Goal: Check status

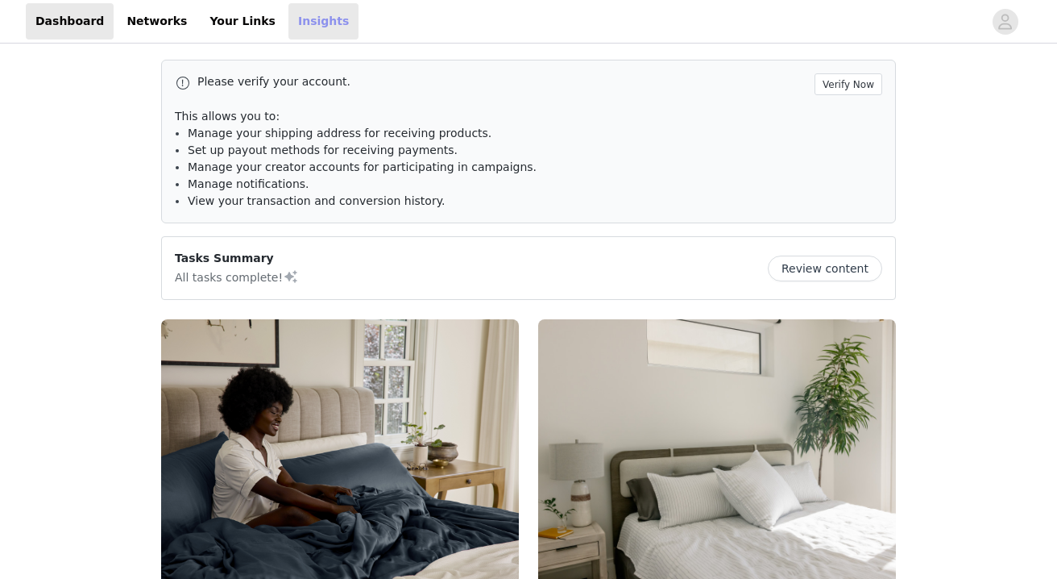
click at [304, 23] on link "Insights" at bounding box center [324, 21] width 70 height 36
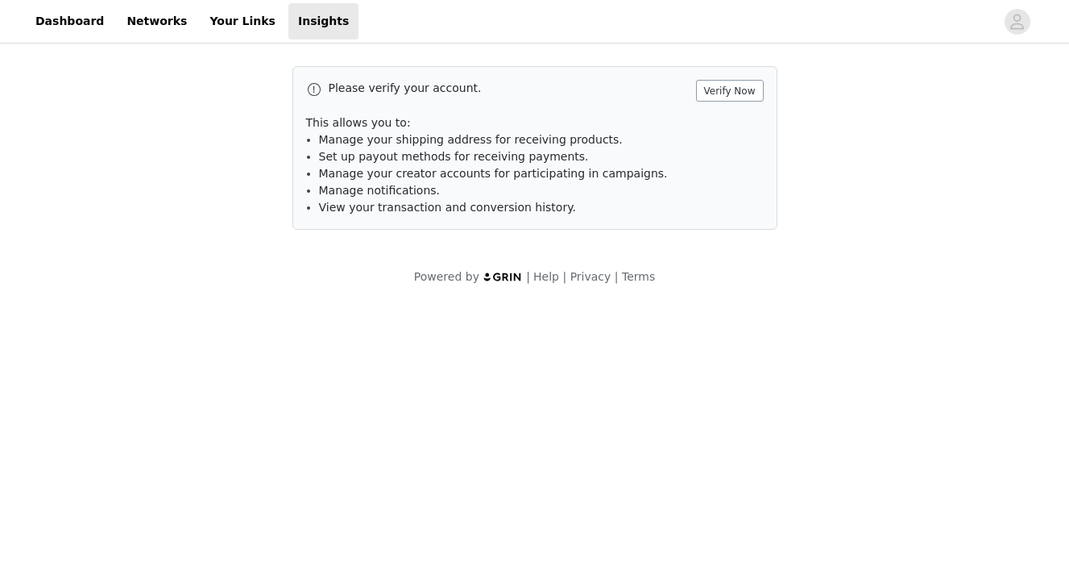
click at [729, 98] on button "Verify Now" at bounding box center [730, 91] width 68 height 22
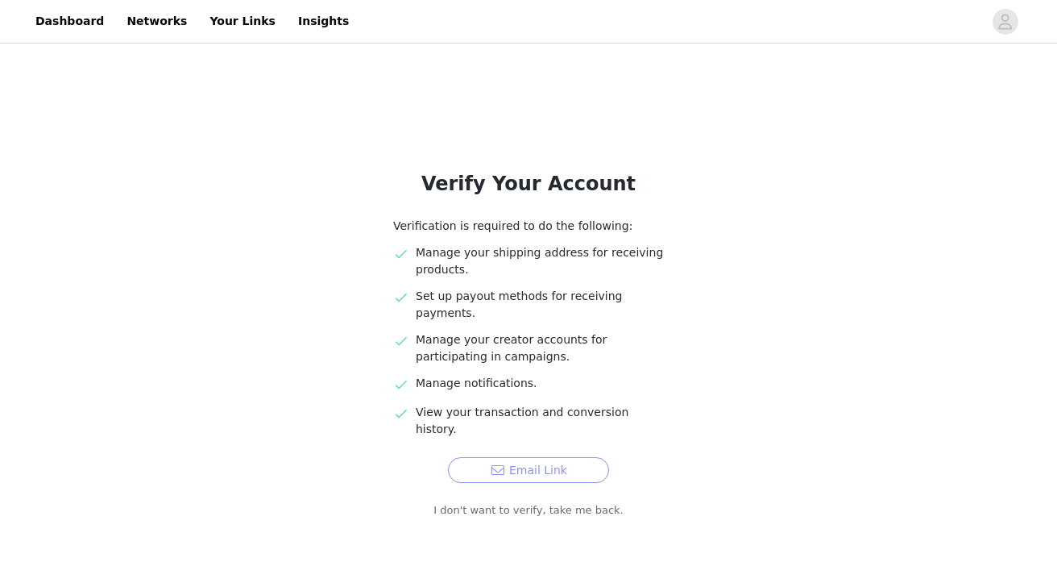
click at [563, 457] on button "Email Link" at bounding box center [528, 470] width 161 height 26
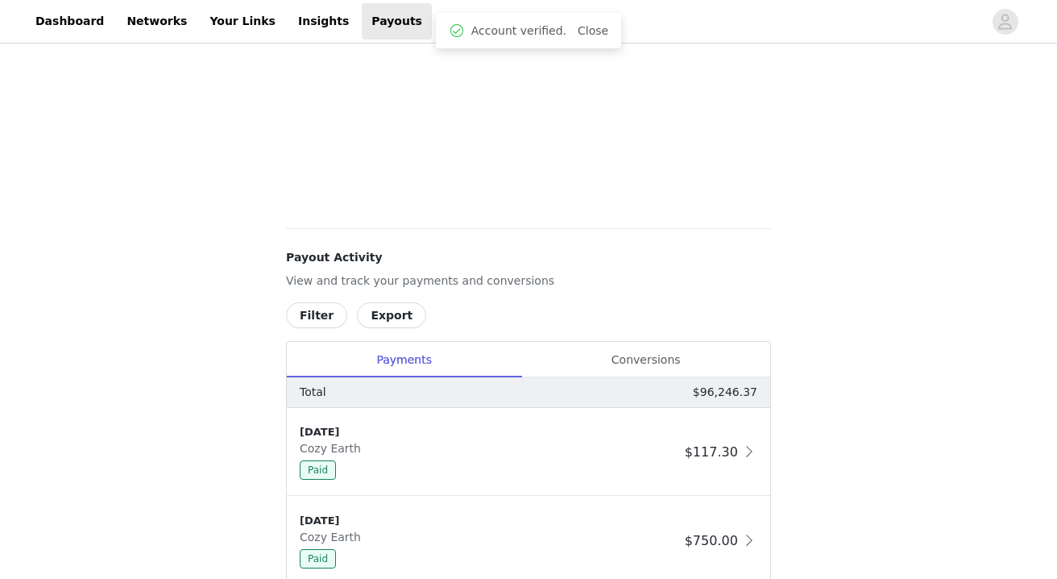
scroll to position [754, 0]
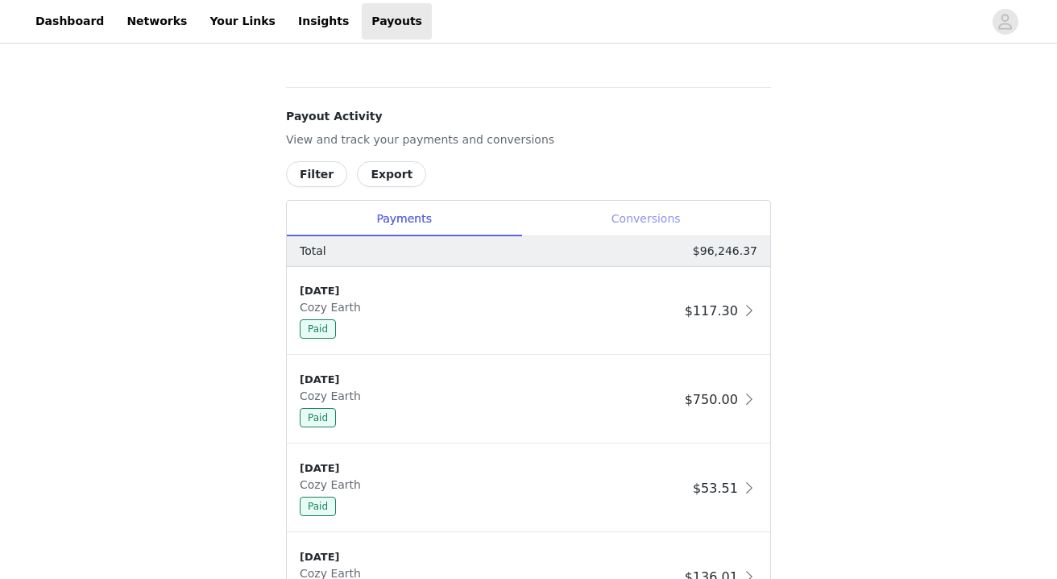
click at [636, 228] on div "Conversions" at bounding box center [645, 219] width 249 height 36
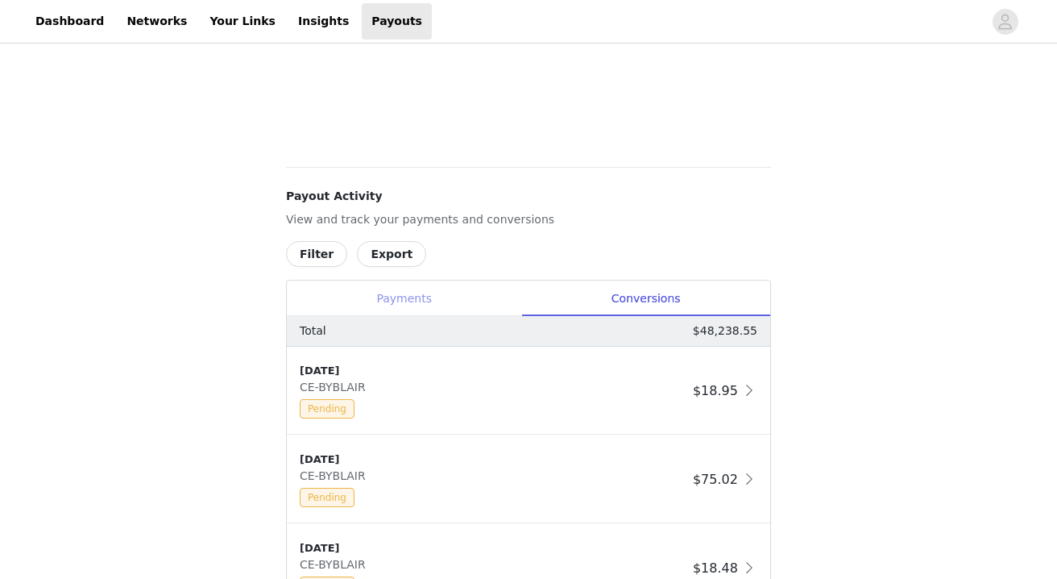
scroll to position [704, 0]
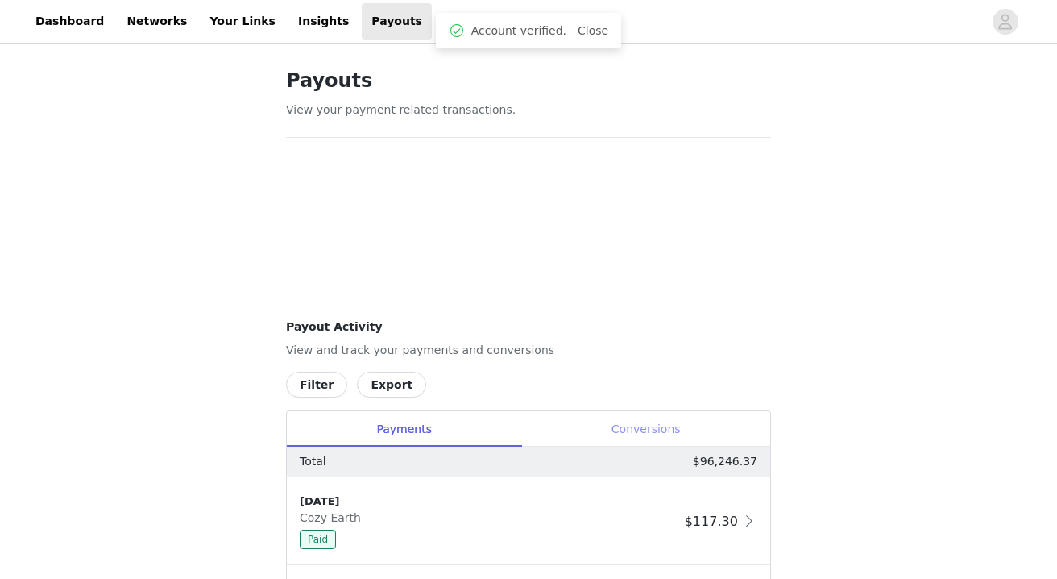
click at [648, 429] on div "Conversions" at bounding box center [645, 429] width 249 height 36
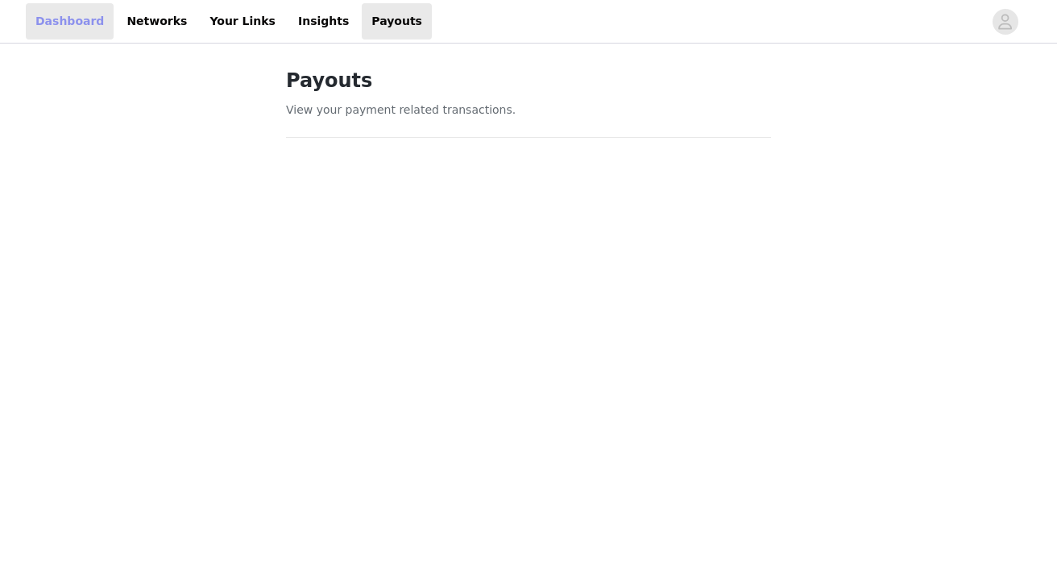
click at [69, 21] on link "Dashboard" at bounding box center [70, 21] width 88 height 36
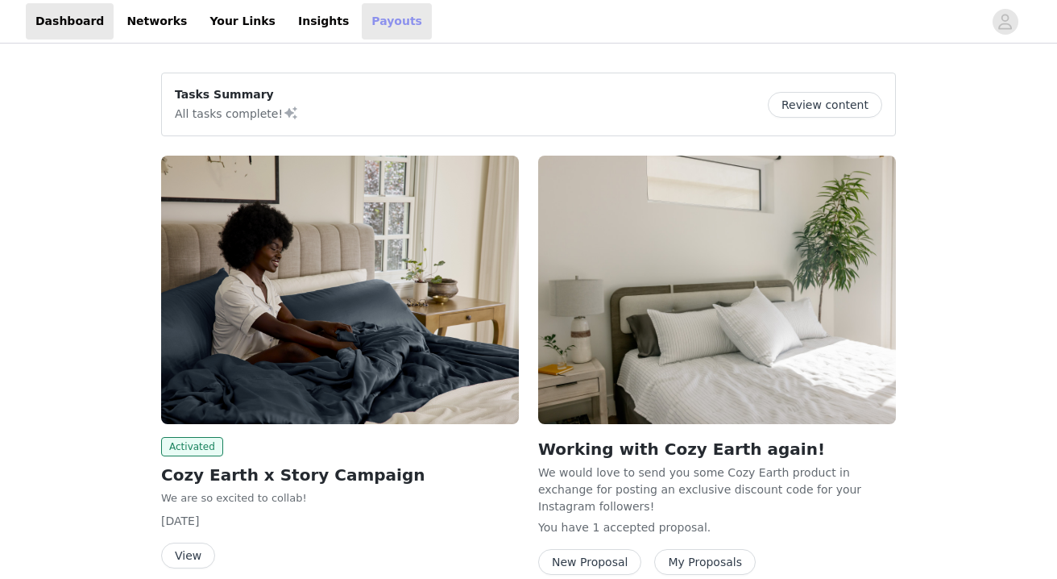
click at [368, 19] on link "Payouts" at bounding box center [397, 21] width 70 height 36
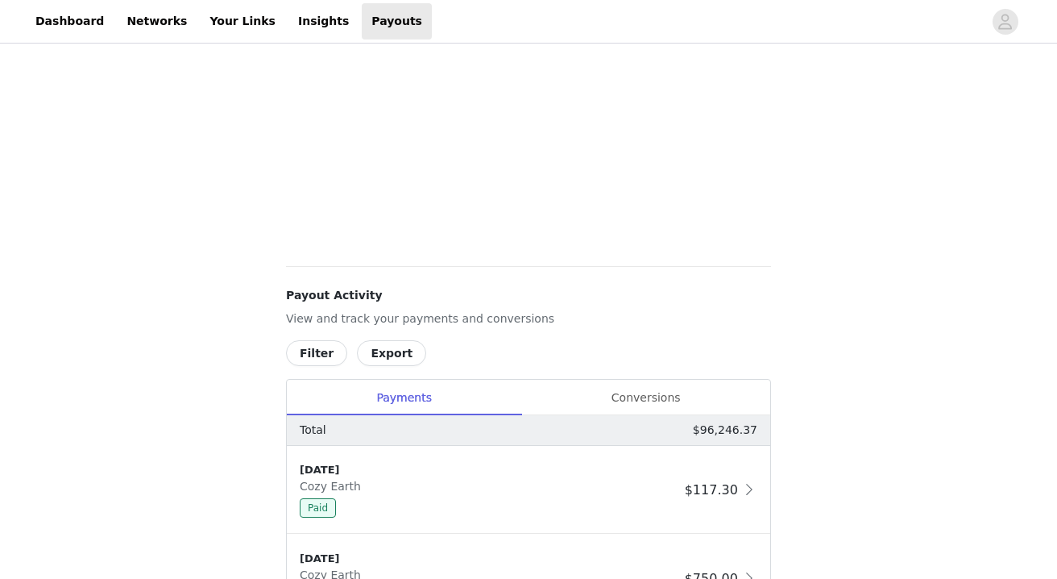
scroll to position [696, 0]
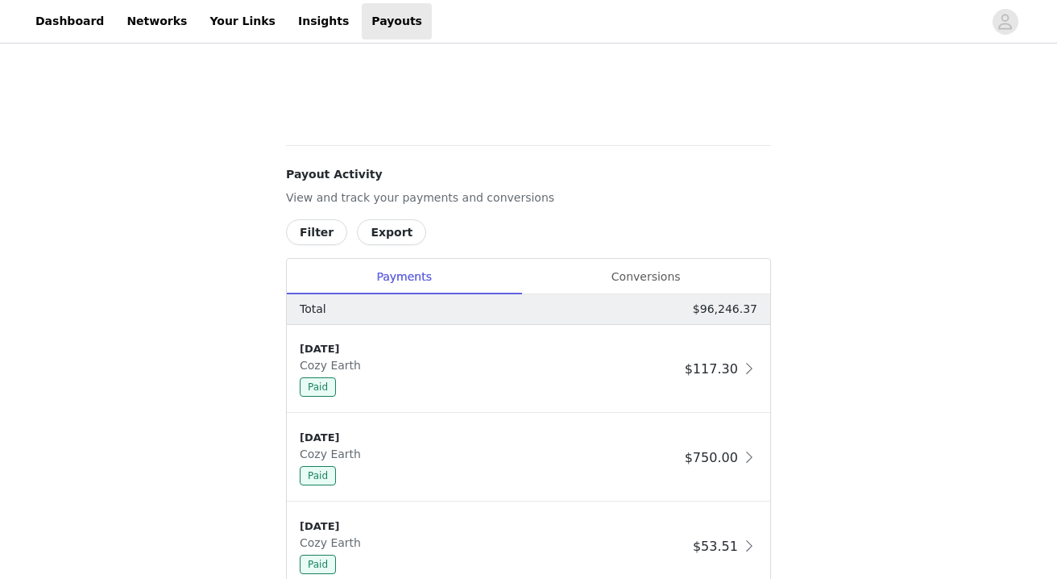
click at [321, 235] on button "Filter" at bounding box center [316, 232] width 61 height 26
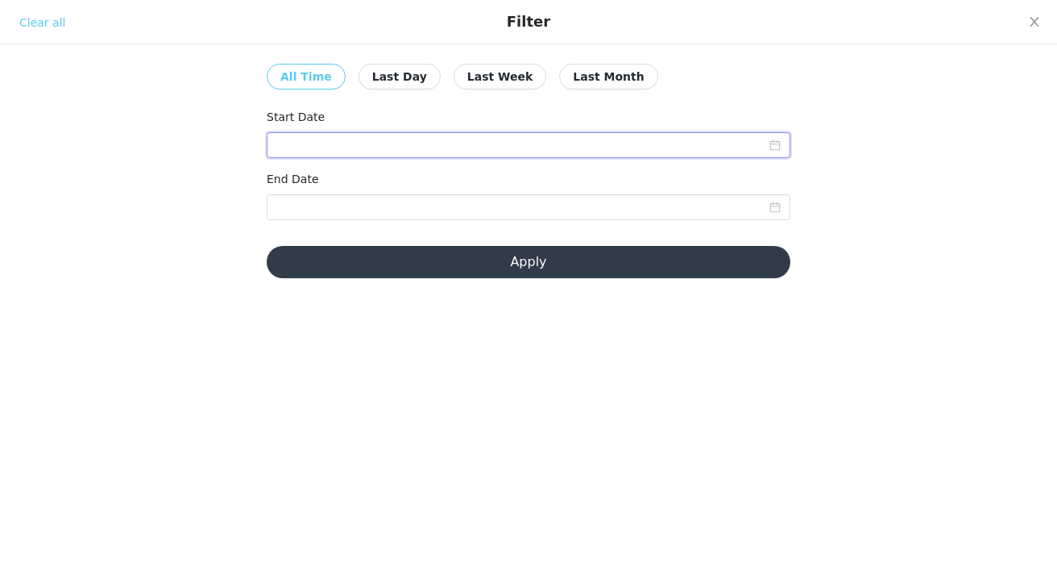
click at [471, 155] on input at bounding box center [529, 145] width 524 height 26
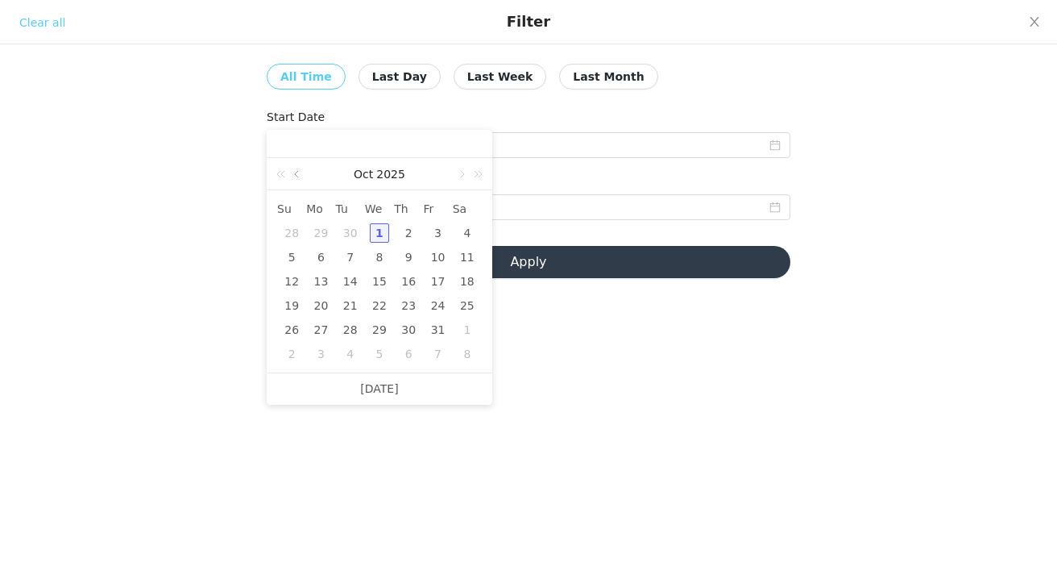
click at [298, 177] on link at bounding box center [298, 174] width 15 height 32
click at [323, 233] on div "1" at bounding box center [320, 232] width 19 height 19
type input "[DATE]"
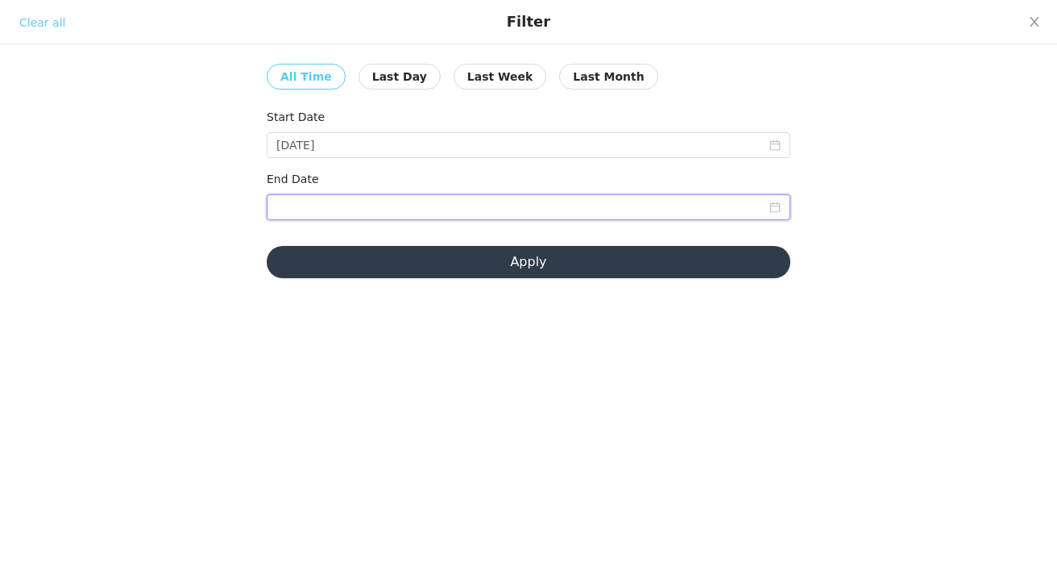
click at [343, 208] on input at bounding box center [529, 207] width 524 height 26
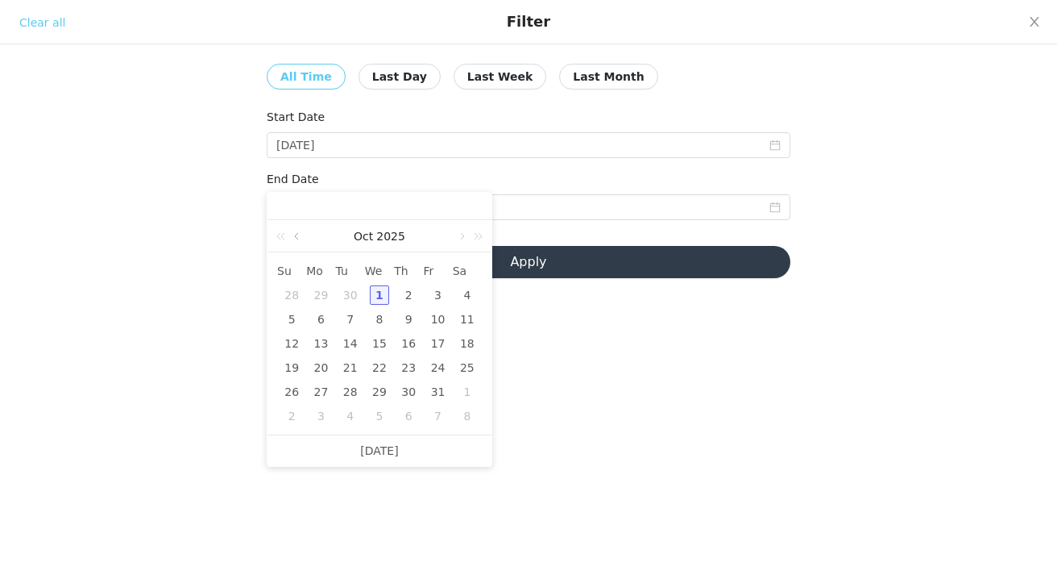
click at [299, 239] on link at bounding box center [298, 236] width 15 height 32
click at [348, 396] on div "30" at bounding box center [350, 391] width 19 height 19
type input "[DATE]"
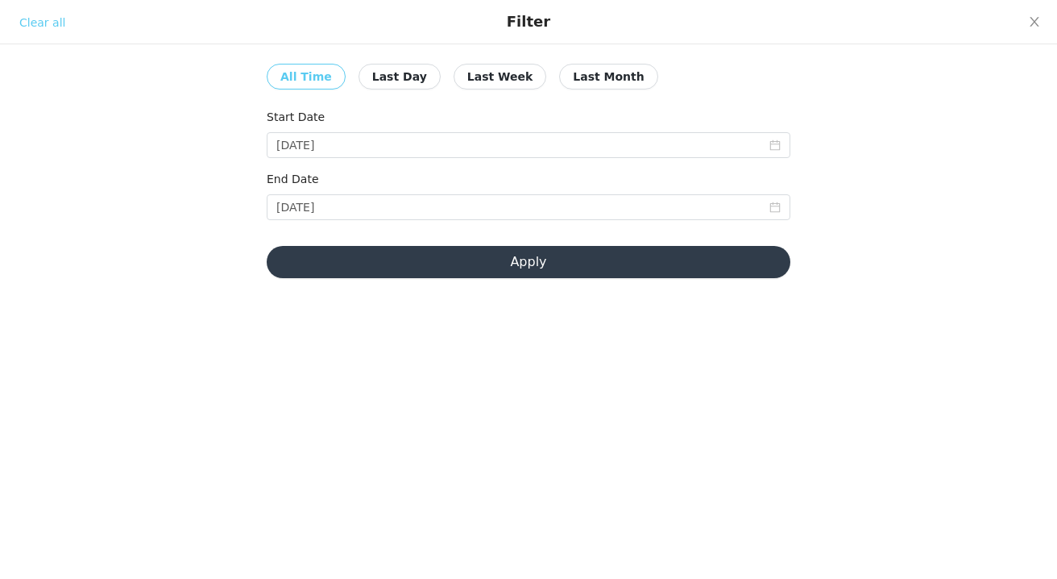
click at [560, 267] on button "Apply" at bounding box center [529, 262] width 524 height 32
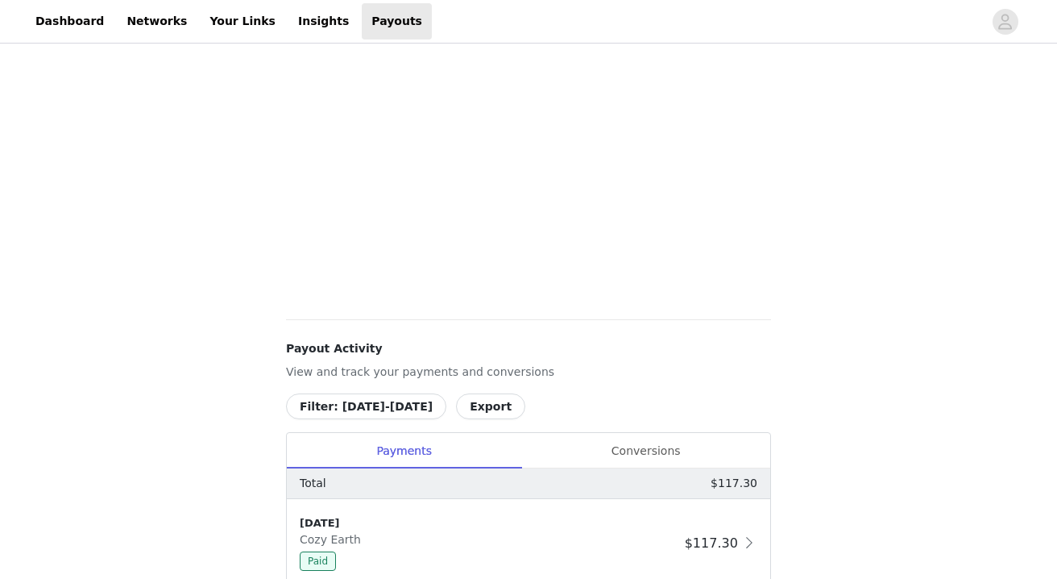
scroll to position [637, 0]
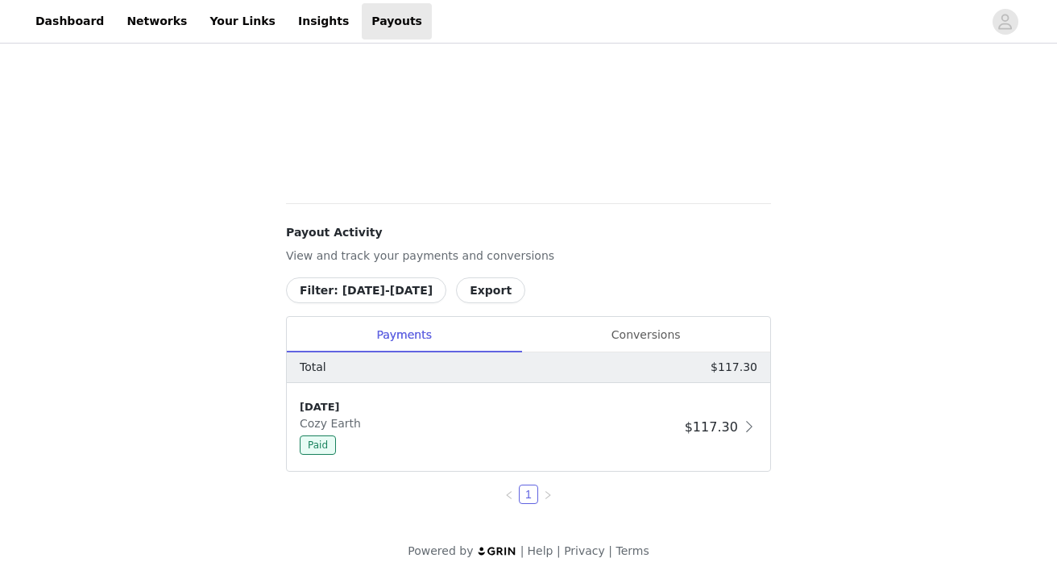
click at [405, 293] on button "Filter: [DATE]-[DATE]" at bounding box center [366, 290] width 160 height 26
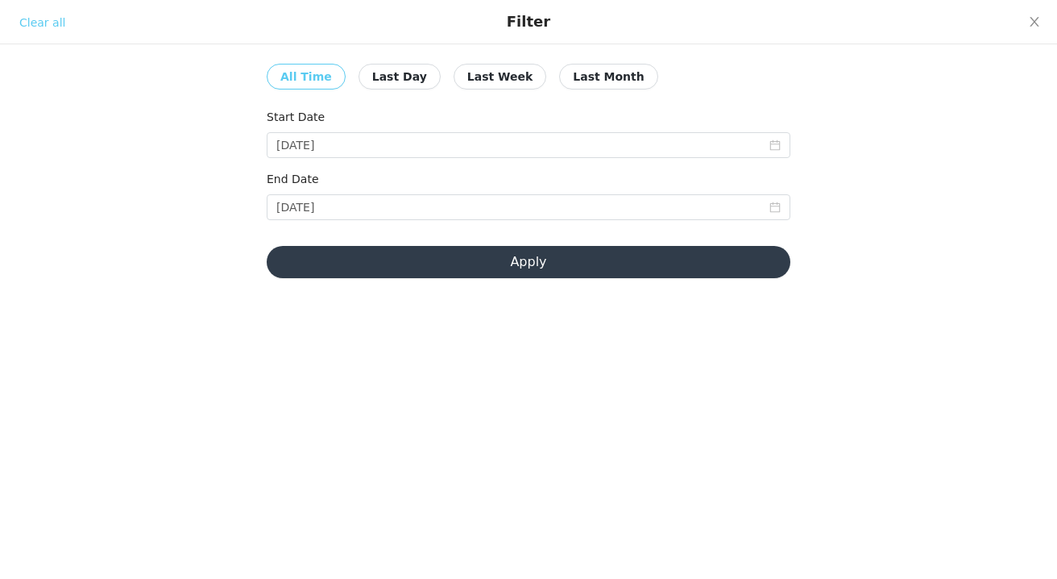
scroll to position [0, 0]
click at [550, 267] on button "Apply" at bounding box center [529, 262] width 524 height 32
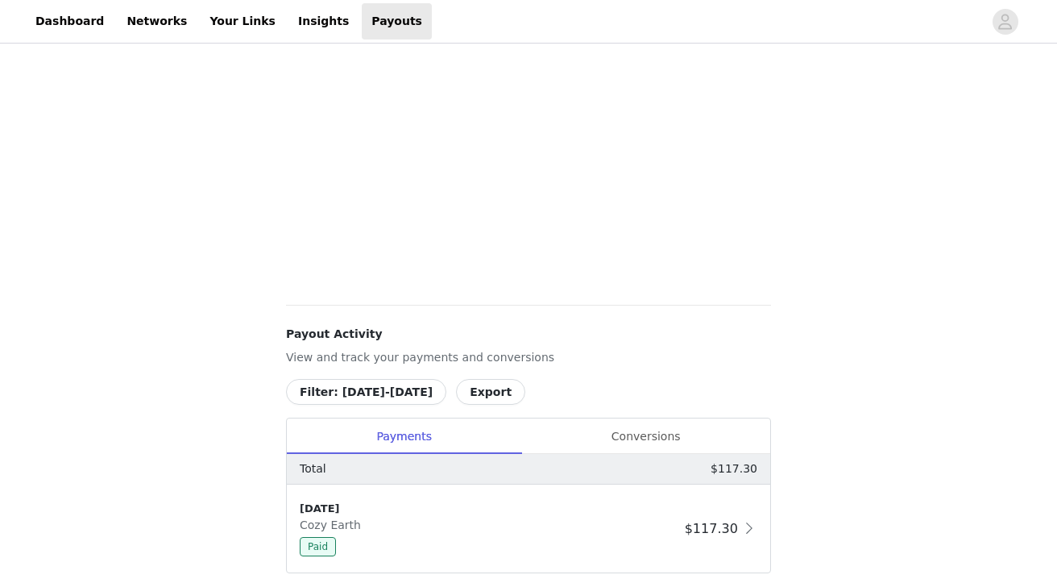
scroll to position [637, 0]
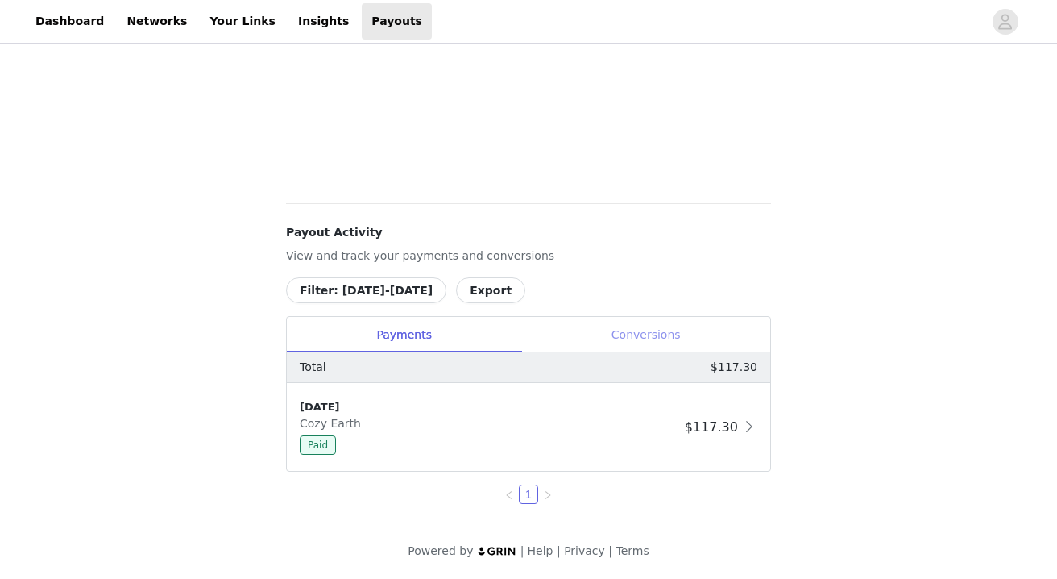
click at [652, 344] on div "Conversions" at bounding box center [645, 335] width 249 height 36
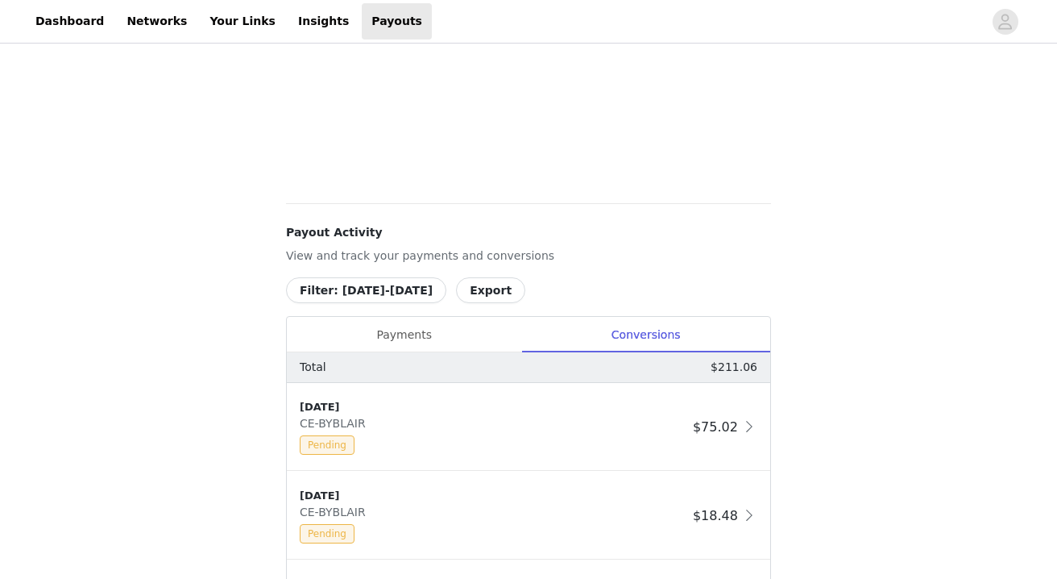
scroll to position [735, 0]
